Goal: Transaction & Acquisition: Download file/media

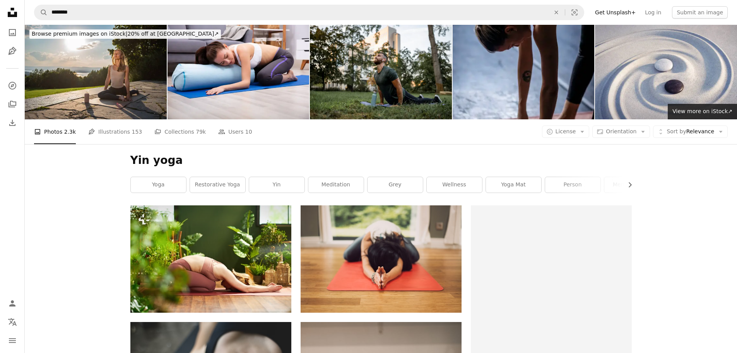
scroll to position [5883, 0]
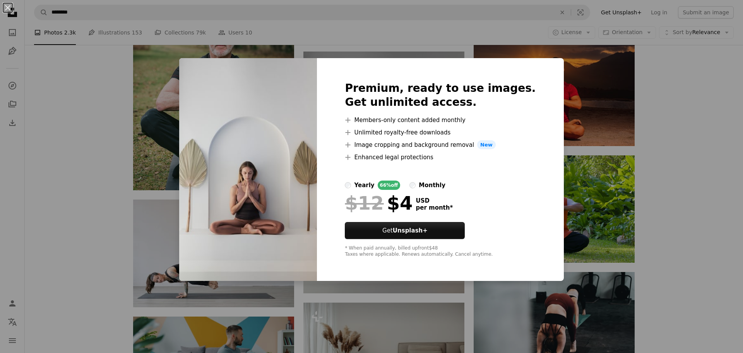
click at [44, 127] on div "An X shape Premium, ready to use images. Get unlimited access. A plus sign Memb…" at bounding box center [371, 176] width 743 height 353
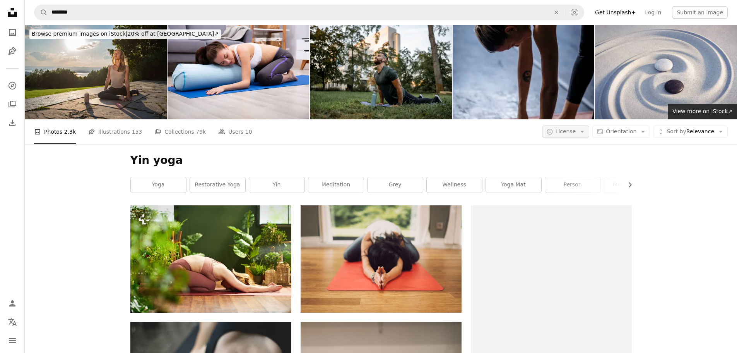
click at [584, 130] on button "A copyright icon © License Arrow down" at bounding box center [566, 131] width 48 height 12
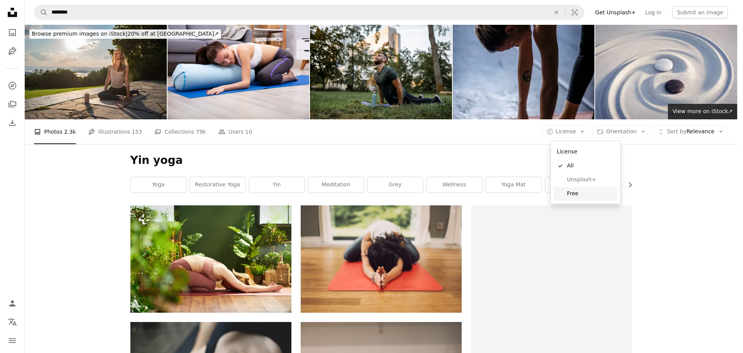
click at [579, 192] on span "Free" at bounding box center [590, 194] width 47 height 8
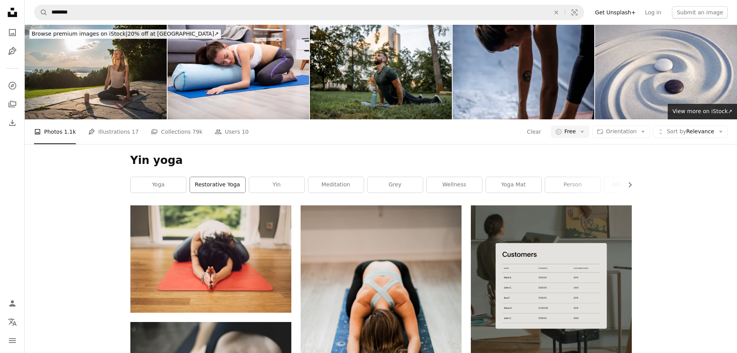
click at [233, 187] on link "restorative yoga" at bounding box center [217, 184] width 55 height 15
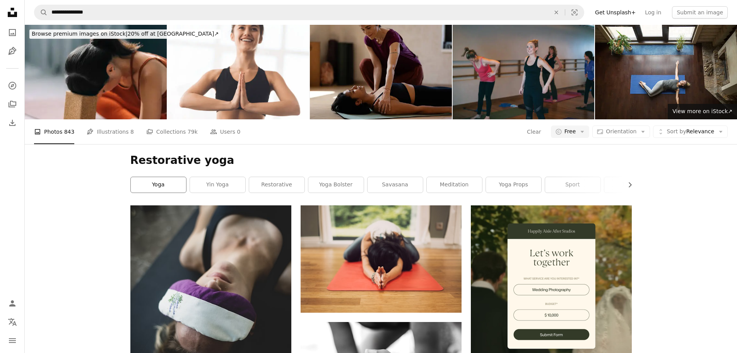
click at [153, 185] on link "yoga" at bounding box center [158, 184] width 55 height 15
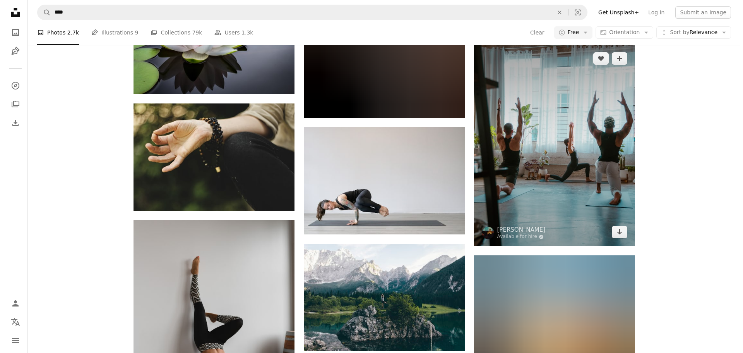
scroll to position [6116, 0]
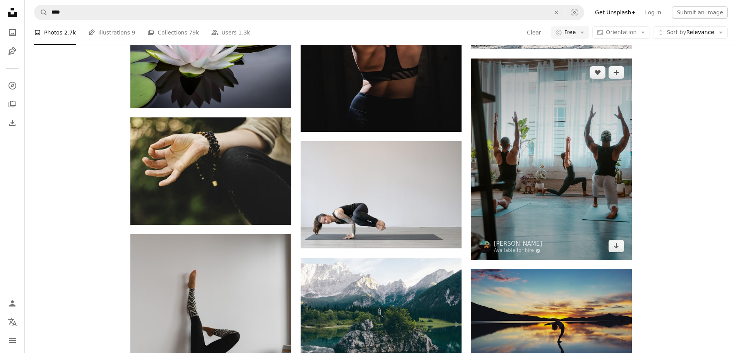
click at [562, 195] on img at bounding box center [551, 158] width 161 height 201
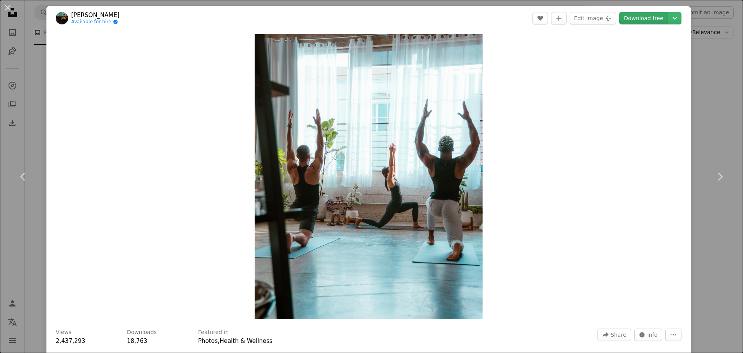
click at [642, 16] on link "Download free" at bounding box center [643, 18] width 49 height 12
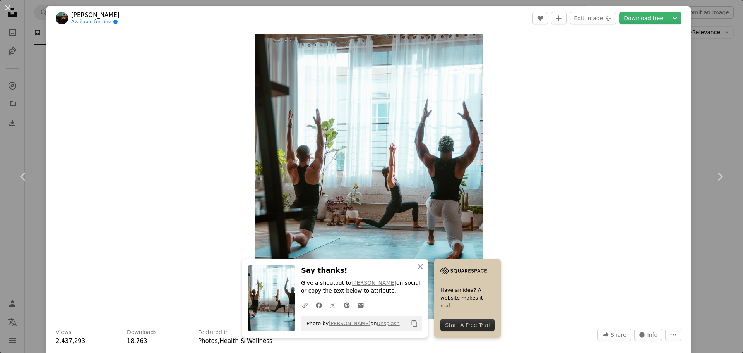
drag, startPoint x: 5, startPoint y: 7, endPoint x: 452, endPoint y: 107, distance: 457.5
click at [5, 7] on button "An X shape" at bounding box center [7, 7] width 9 height 9
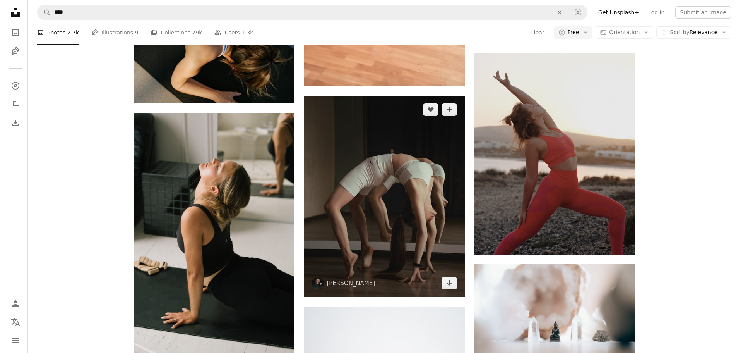
scroll to position [6812, 0]
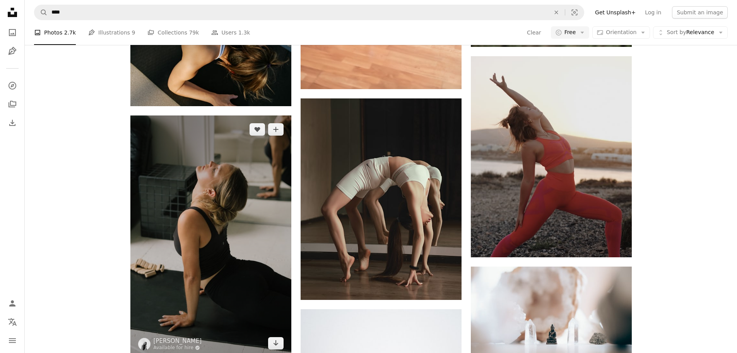
click at [214, 199] on img at bounding box center [210, 236] width 161 height 242
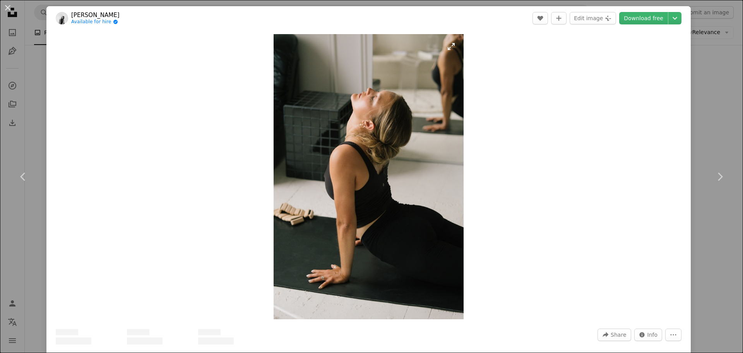
click at [637, 19] on link "Download free" at bounding box center [643, 18] width 49 height 12
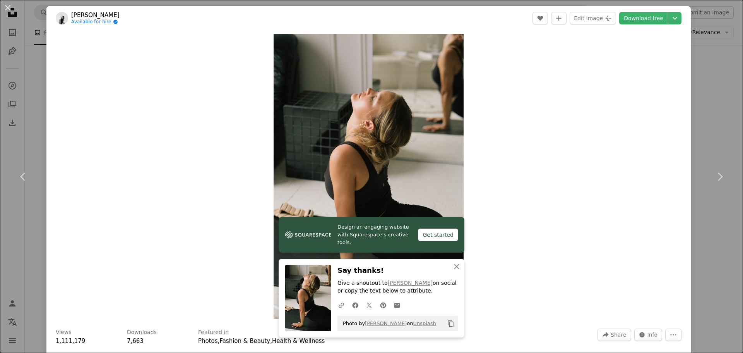
drag, startPoint x: 5, startPoint y: 5, endPoint x: 370, endPoint y: 70, distance: 371.4
click at [5, 5] on button "An X shape" at bounding box center [7, 7] width 9 height 9
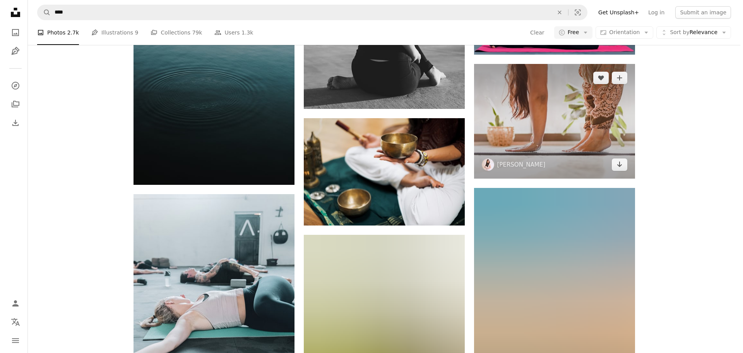
scroll to position [8051, 0]
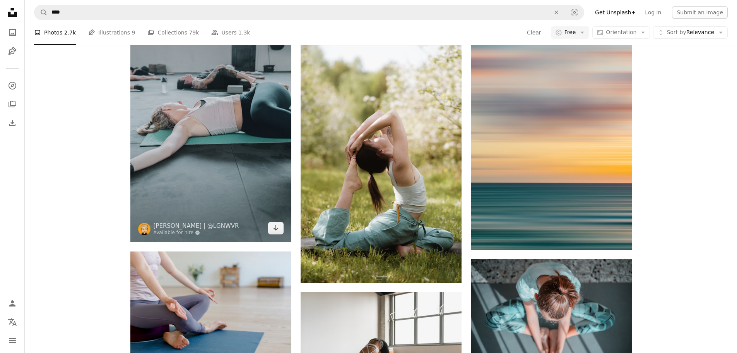
click at [252, 164] on img at bounding box center [210, 121] width 161 height 242
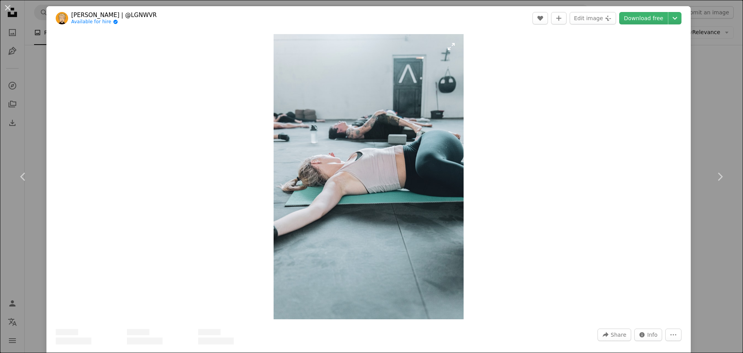
click at [638, 18] on link "Download free" at bounding box center [643, 18] width 49 height 12
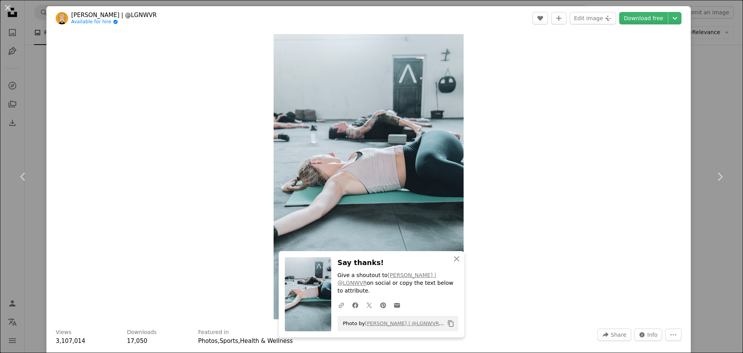
click at [10, 9] on button "An X shape" at bounding box center [7, 7] width 9 height 9
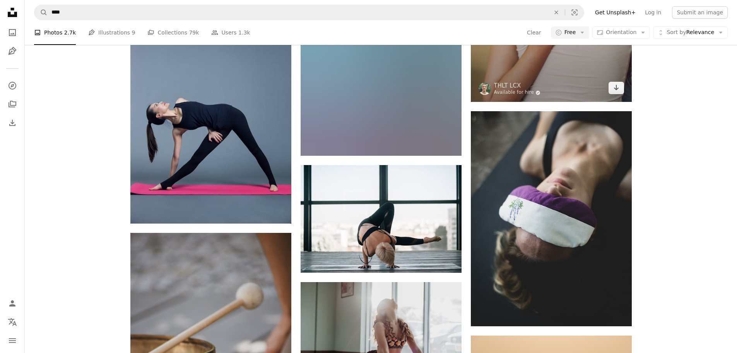
scroll to position [8864, 0]
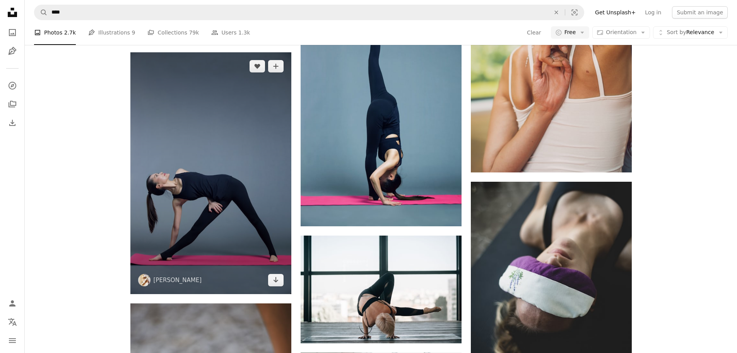
click at [240, 159] on img at bounding box center [210, 173] width 161 height 242
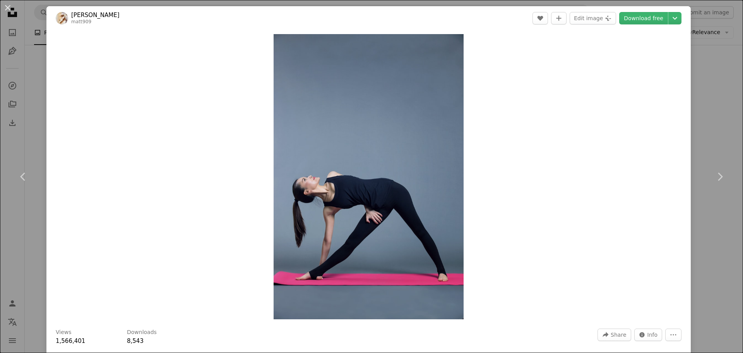
drag, startPoint x: 647, startPoint y: 17, endPoint x: 31, endPoint y: 19, distance: 615.8
click at [647, 17] on link "Download free" at bounding box center [643, 18] width 49 height 12
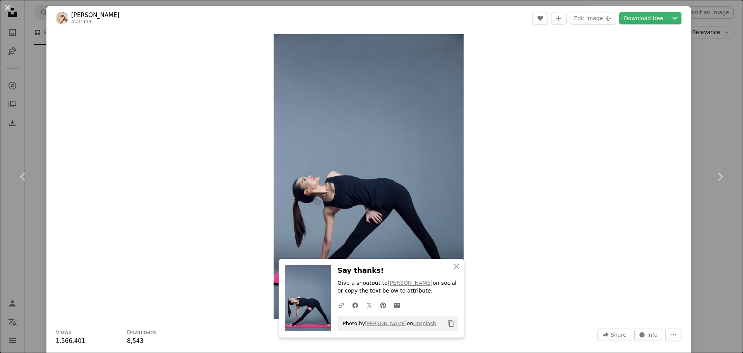
click at [9, 9] on button "An X shape" at bounding box center [7, 7] width 9 height 9
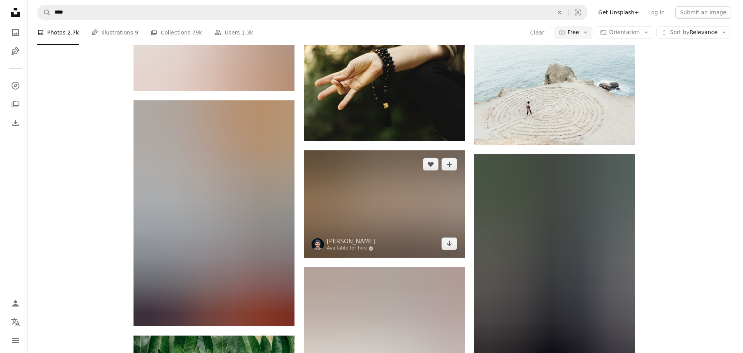
scroll to position [11225, 0]
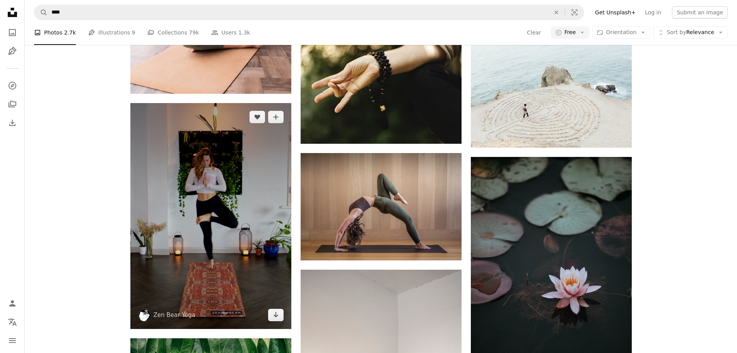
click at [240, 217] on img at bounding box center [210, 215] width 161 height 225
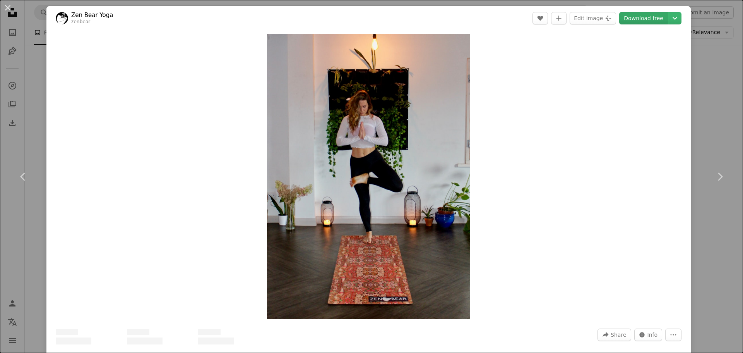
drag, startPoint x: 639, startPoint y: 20, endPoint x: 619, endPoint y: 24, distance: 21.3
click at [639, 20] on link "Download free" at bounding box center [643, 18] width 49 height 12
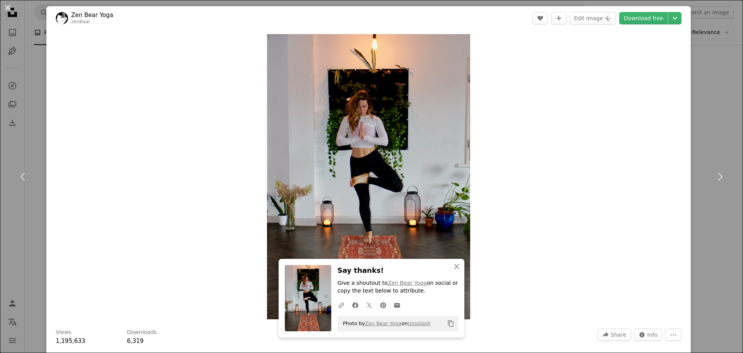
click at [10, 9] on button "An X shape" at bounding box center [7, 7] width 9 height 9
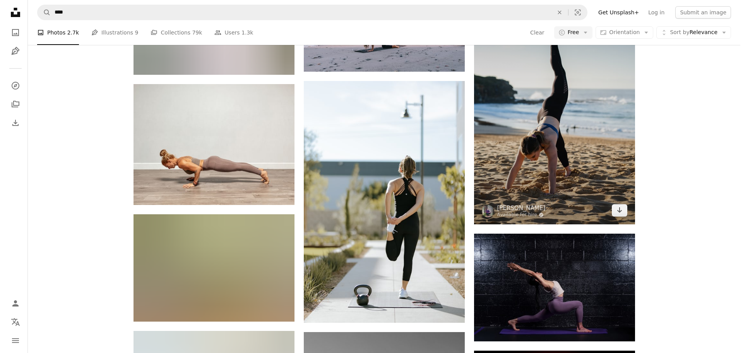
scroll to position [18773, 0]
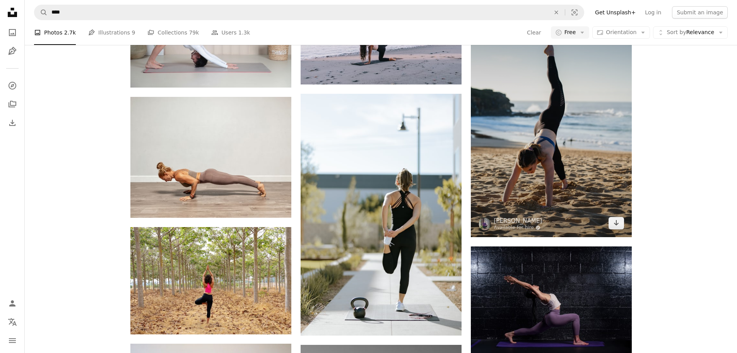
click at [572, 166] on img at bounding box center [551, 116] width 161 height 242
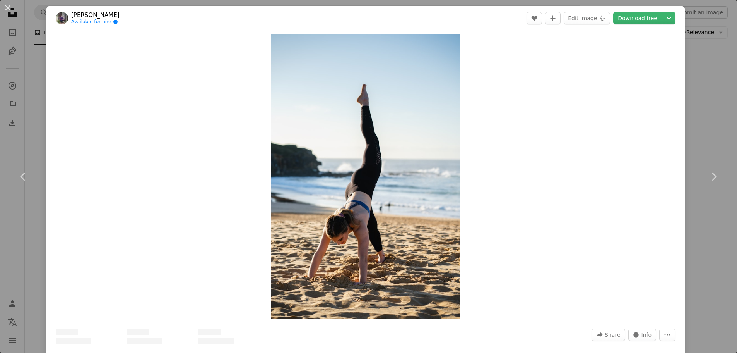
click at [647, 19] on link "Download free" at bounding box center [637, 18] width 49 height 12
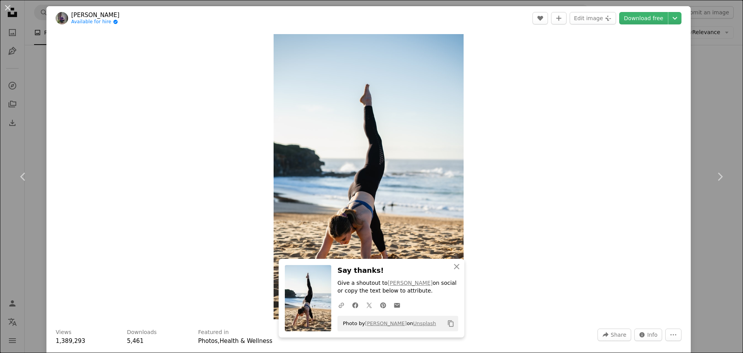
drag, startPoint x: 8, startPoint y: 7, endPoint x: 378, endPoint y: 159, distance: 400.1
click at [8, 7] on button "An X shape" at bounding box center [7, 7] width 9 height 9
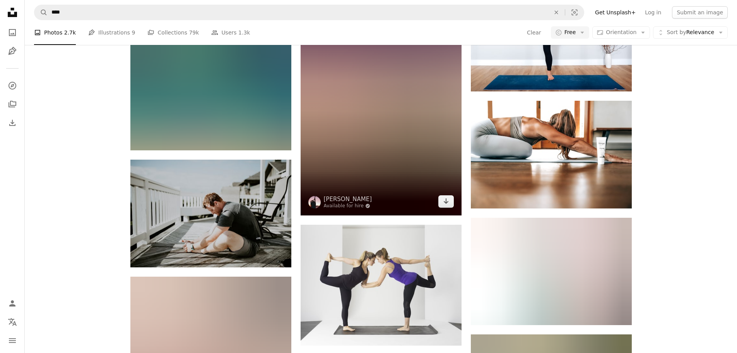
scroll to position [20127, 0]
